Goal: Communication & Community: Participate in discussion

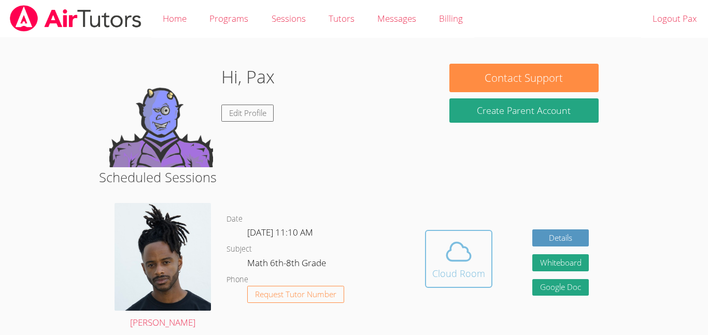
click at [454, 268] on div "Cloud Room" at bounding box center [458, 273] width 53 height 15
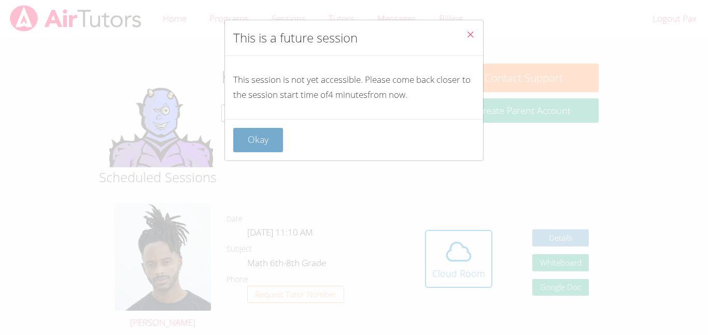
click at [259, 149] on button "Okay" at bounding box center [258, 140] width 50 height 24
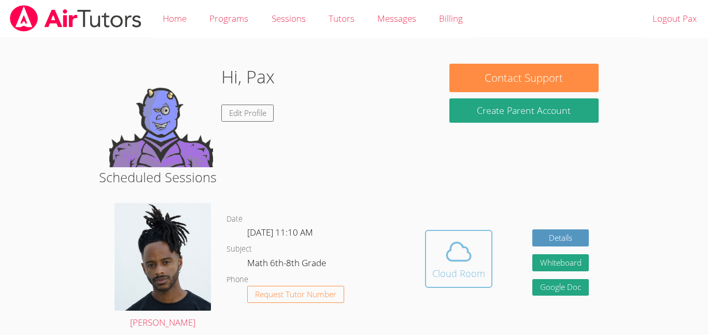
click at [485, 260] on button "Cloud Room" at bounding box center [458, 259] width 67 height 58
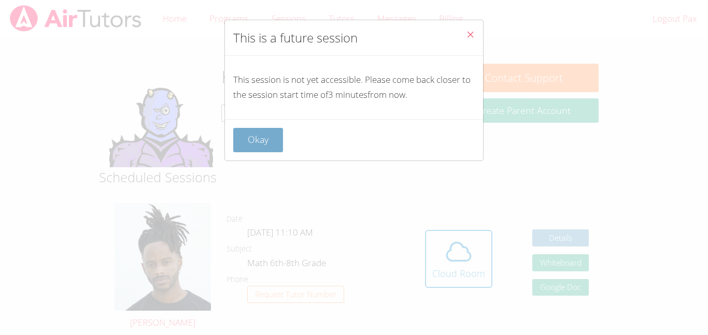
click at [246, 140] on button "Okay" at bounding box center [258, 140] width 50 height 24
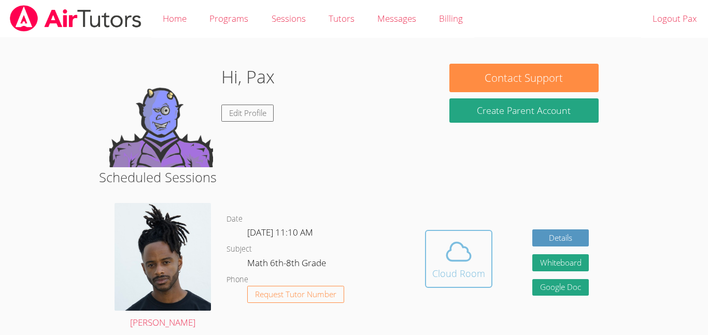
click at [456, 240] on icon at bounding box center [458, 251] width 29 height 29
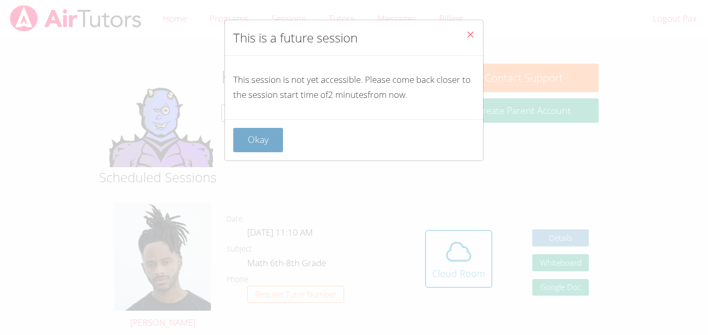
click at [261, 144] on button "Okay" at bounding box center [258, 140] width 50 height 24
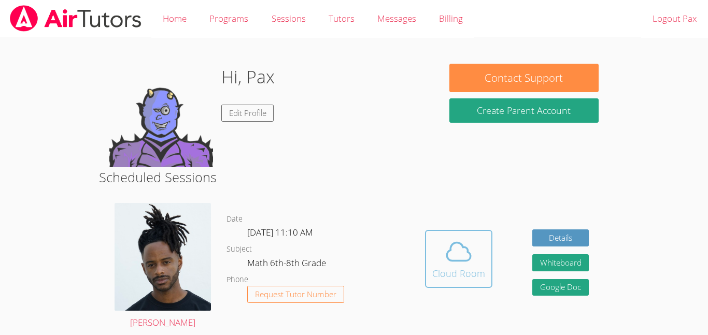
click at [465, 236] on button "Cloud Room" at bounding box center [458, 259] width 67 height 58
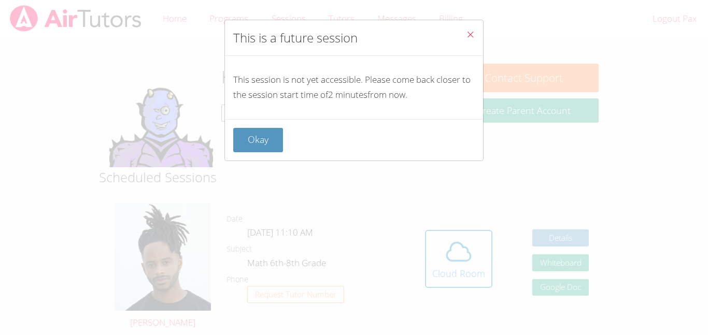
click at [284, 140] on div "Okay" at bounding box center [353, 140] width 241 height 24
click at [278, 144] on button "Okay" at bounding box center [258, 140] width 50 height 24
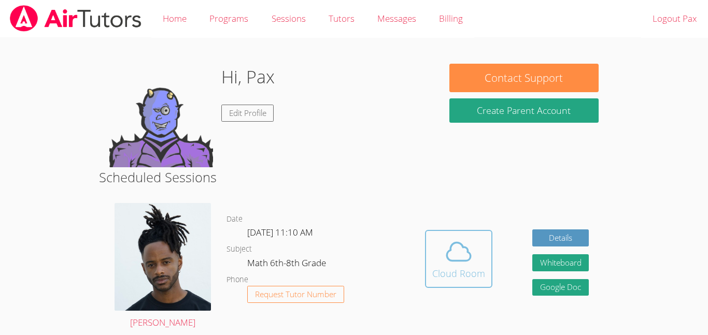
click at [474, 262] on span at bounding box center [458, 251] width 53 height 29
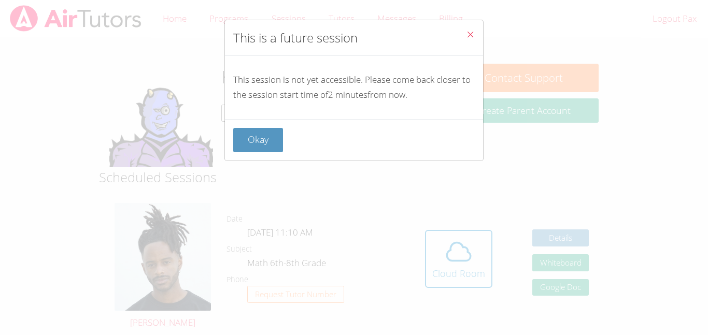
click at [225, 126] on div "Okay" at bounding box center [354, 139] width 258 height 41
click at [252, 134] on button "Okay" at bounding box center [258, 140] width 50 height 24
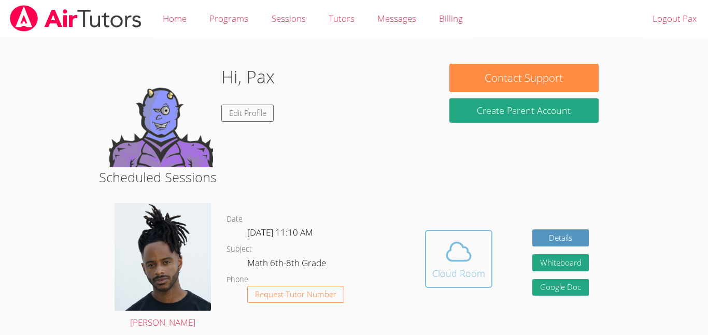
click at [451, 252] on icon at bounding box center [458, 251] width 29 height 29
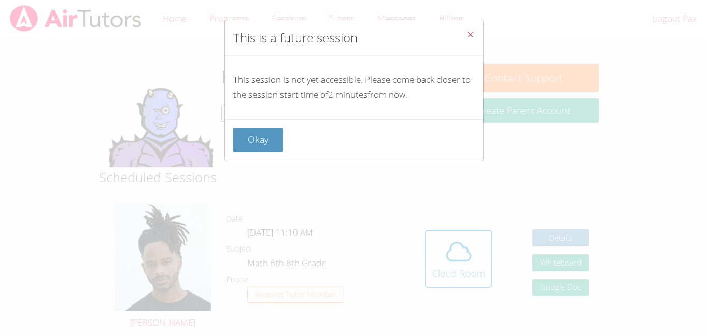
click at [273, 155] on div "Okay" at bounding box center [354, 139] width 258 height 41
click at [275, 137] on button "Okay" at bounding box center [258, 140] width 50 height 24
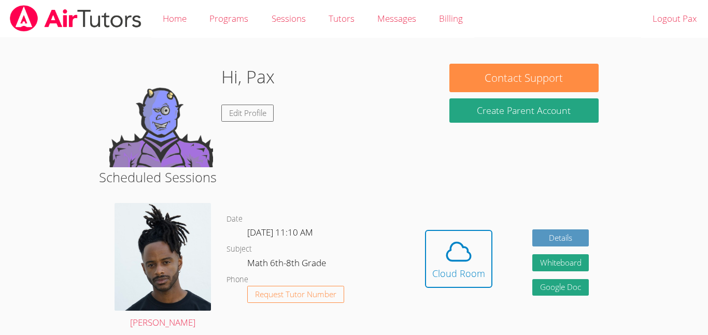
click at [492, 260] on div "Hidden Cloud Room Details Whiteboard Hidden Google Doc" at bounding box center [507, 266] width 204 height 143
click at [473, 258] on span at bounding box center [458, 251] width 53 height 29
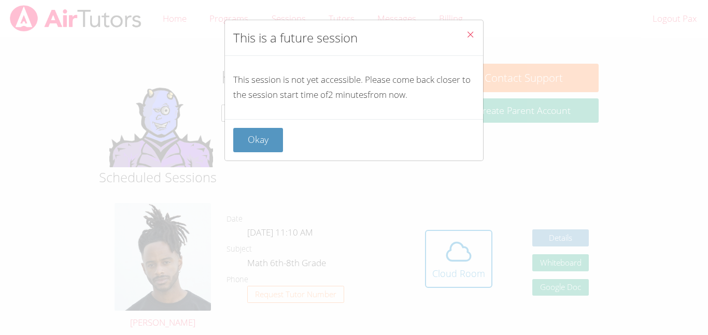
click at [272, 120] on div "Okay" at bounding box center [354, 139] width 258 height 41
click at [272, 133] on button "Okay" at bounding box center [258, 140] width 50 height 24
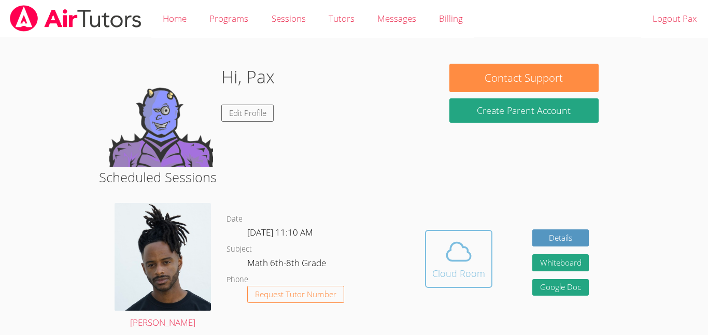
click at [468, 260] on icon at bounding box center [458, 251] width 29 height 29
click at [278, 177] on h2 "Scheduled Sessions" at bounding box center [354, 177] width 510 height 20
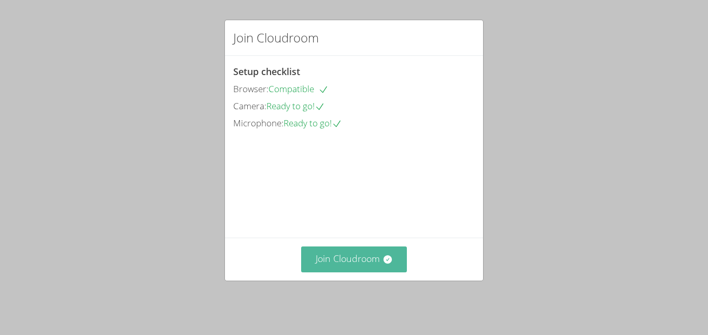
click at [349, 265] on button "Join Cloudroom" at bounding box center [354, 259] width 106 height 25
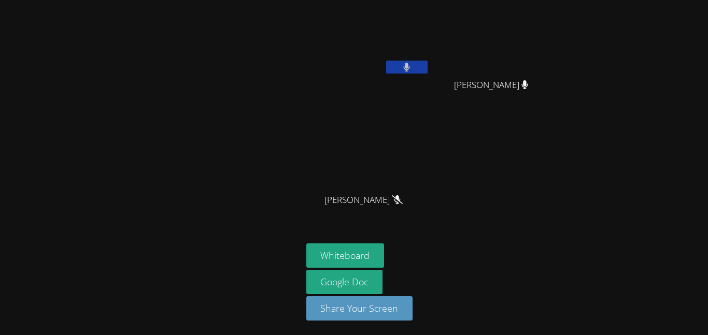
click at [416, 68] on button at bounding box center [406, 67] width 41 height 13
click at [412, 67] on button at bounding box center [406, 67] width 41 height 13
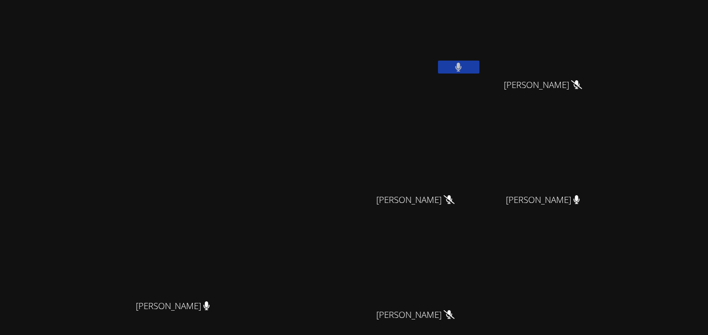
click at [479, 65] on button at bounding box center [458, 67] width 41 height 13
click at [464, 65] on icon at bounding box center [458, 67] width 11 height 9
click at [578, 8] on div "Pax [PERSON_NAME] [PERSON_NAME] [PERSON_NAME] [PERSON_NAME] [PERSON_NAME] [PERS…" at bounding box center [483, 174] width 251 height 341
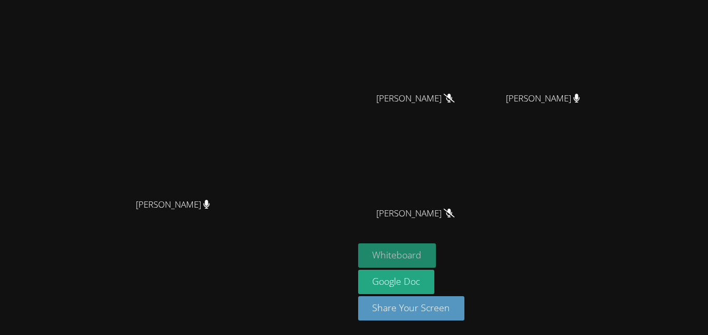
click at [436, 250] on button "Whiteboard" at bounding box center [397, 256] width 78 height 24
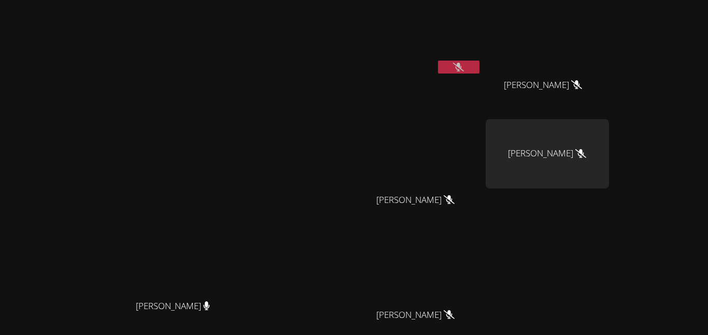
click at [479, 67] on button at bounding box center [458, 67] width 41 height 13
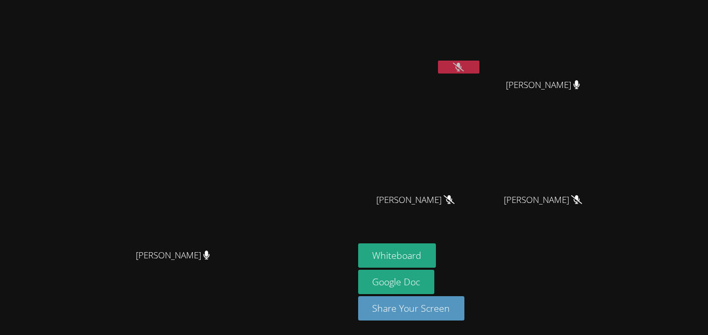
click at [481, 60] on video at bounding box center [419, 38] width 123 height 69
click at [464, 63] on icon at bounding box center [458, 67] width 11 height 9
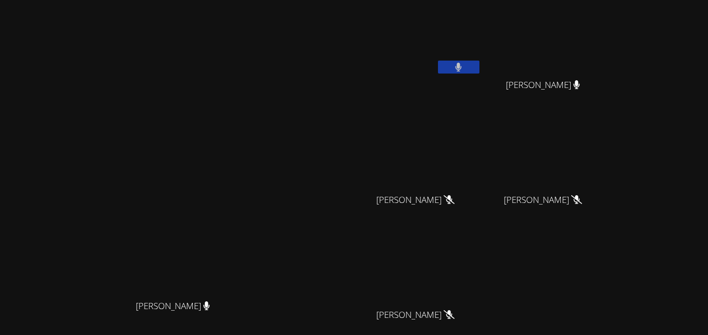
click at [479, 63] on button at bounding box center [458, 67] width 41 height 13
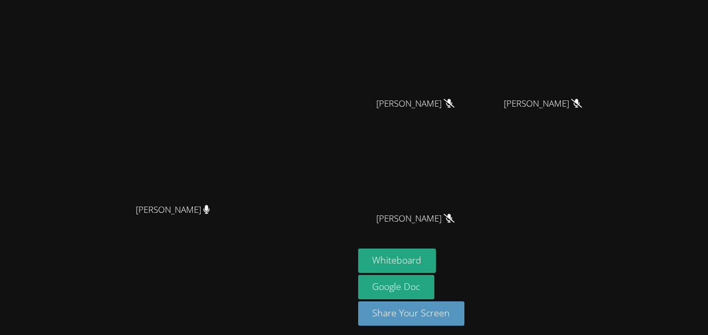
scroll to position [95, 0]
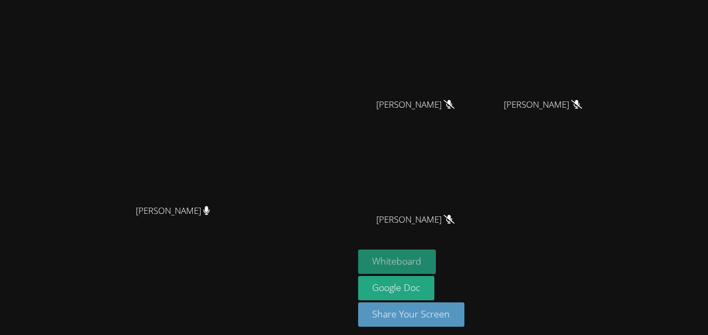
click at [436, 258] on button "Whiteboard" at bounding box center [397, 262] width 78 height 24
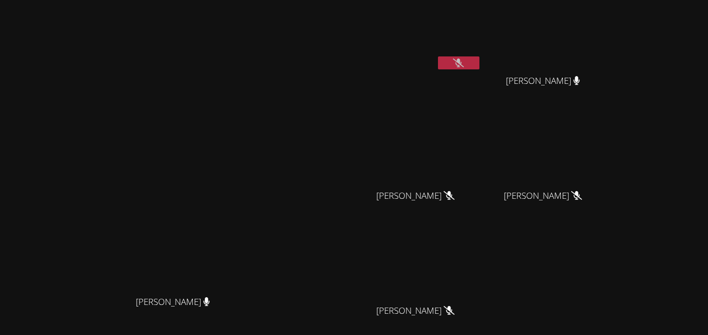
scroll to position [0, 0]
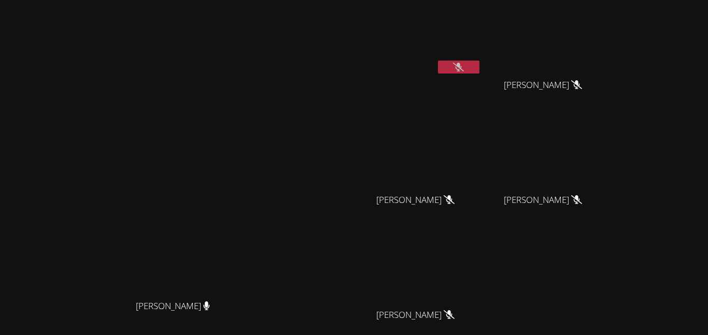
click at [464, 67] on icon at bounding box center [458, 67] width 11 height 9
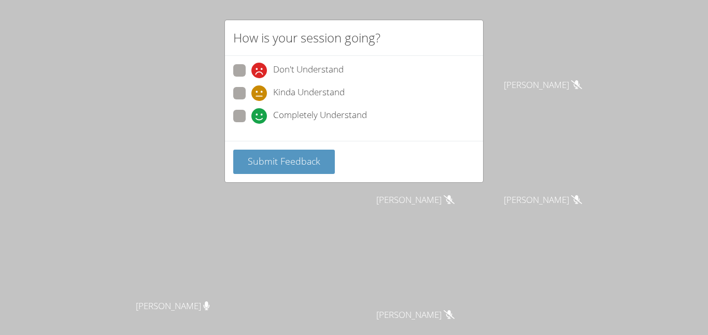
click at [251, 124] on span at bounding box center [251, 124] width 0 height 0
click at [251, 118] on input "Completely Understand" at bounding box center [255, 114] width 9 height 9
radio input "true"
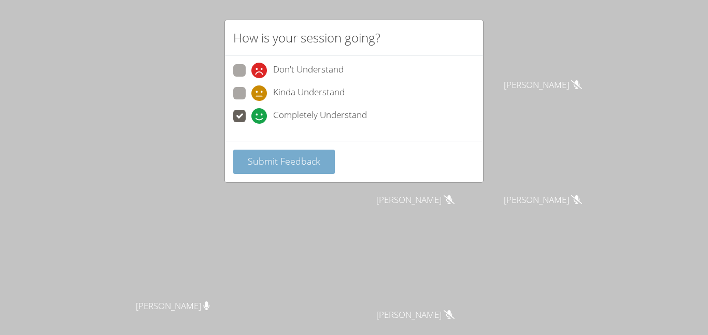
click at [259, 155] on span "Submit Feedback" at bounding box center [284, 161] width 73 height 12
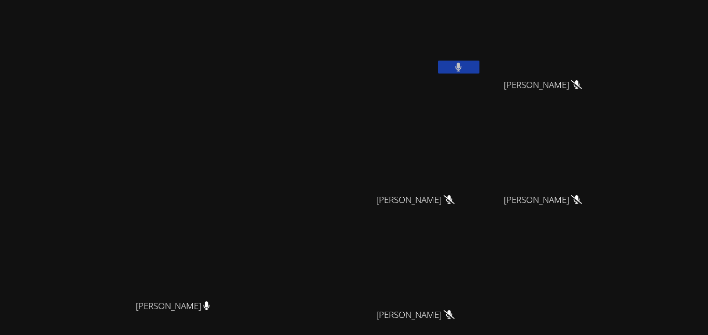
click at [479, 67] on button at bounding box center [458, 67] width 41 height 13
